Goal: Transaction & Acquisition: Obtain resource

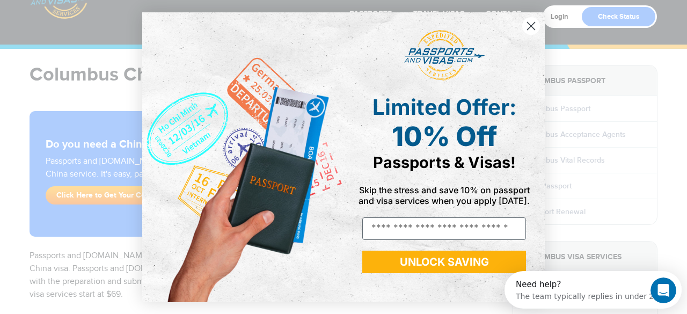
drag, startPoint x: 530, startPoint y: 31, endPoint x: 686, endPoint y: -47, distance: 174.2
click at [678, 0] on html "800-860-8610 Passports & Visas.com Login Check Status Passports Passport Renewa…" at bounding box center [343, 114] width 687 height 314
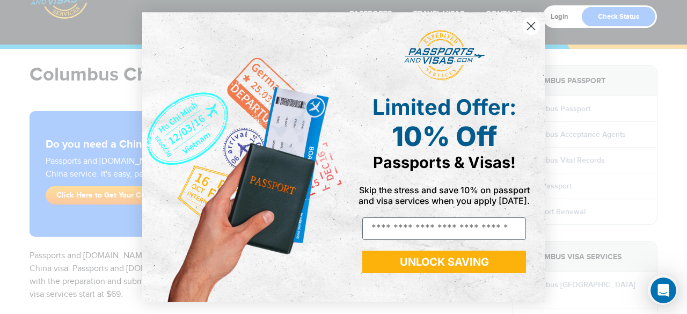
click at [532, 28] on circle "Close dialog" at bounding box center [531, 26] width 18 height 18
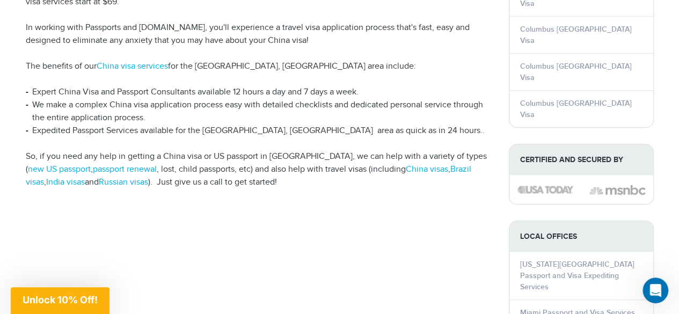
scroll to position [300, 0]
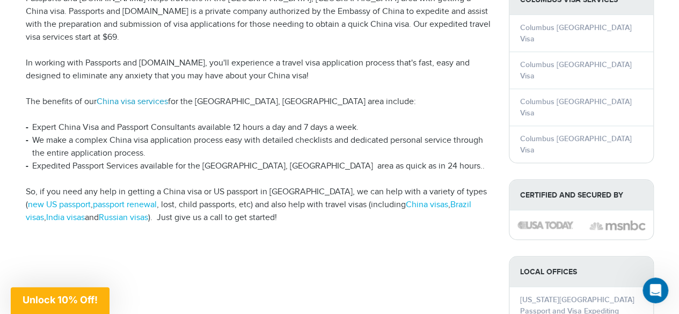
click at [152, 97] on link "China visa services" at bounding box center [132, 102] width 71 height 10
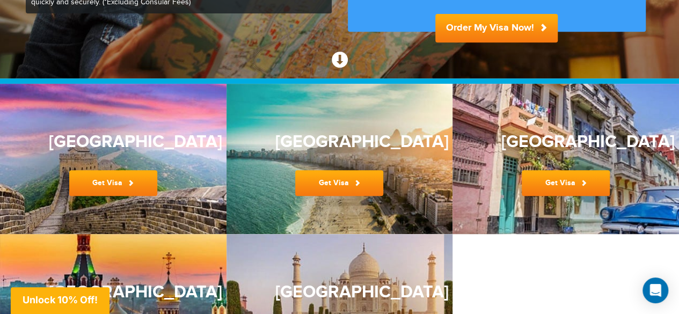
scroll to position [258, 0]
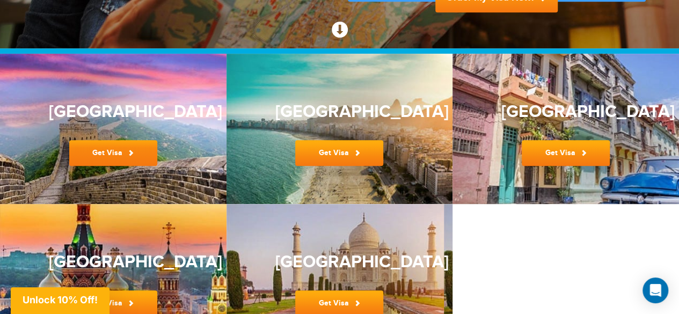
click at [115, 152] on link "Get Visa" at bounding box center [113, 153] width 88 height 26
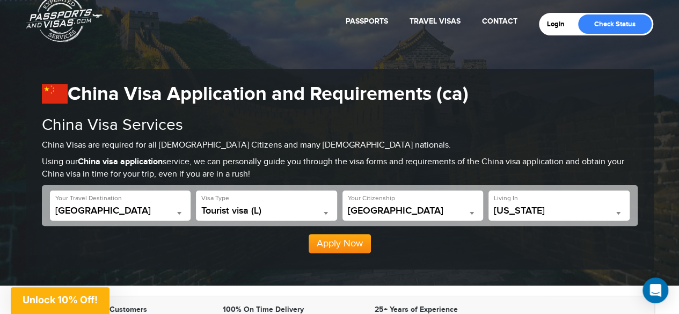
scroll to position [43, 0]
